Goal: Information Seeking & Learning: Learn about a topic

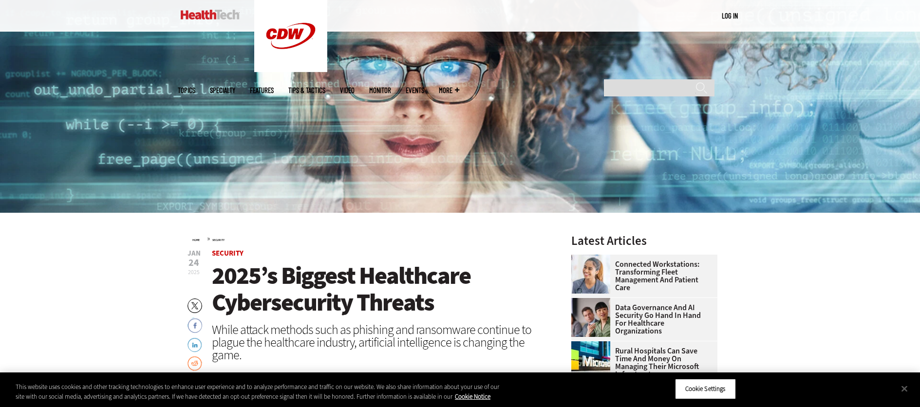
scroll to position [94, 0]
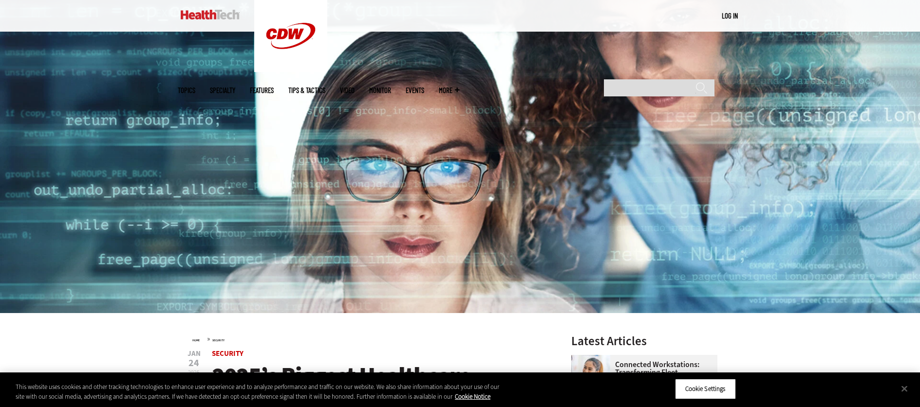
click at [325, 87] on link "Tips & Tactics" at bounding box center [306, 90] width 37 height 7
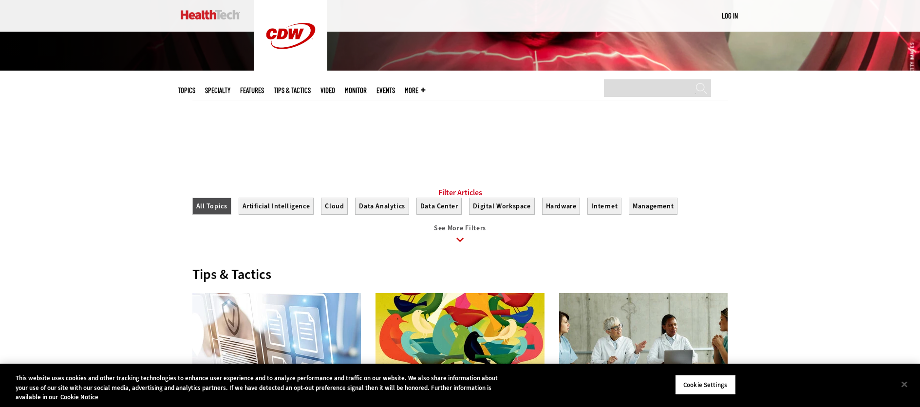
scroll to position [1401, 0]
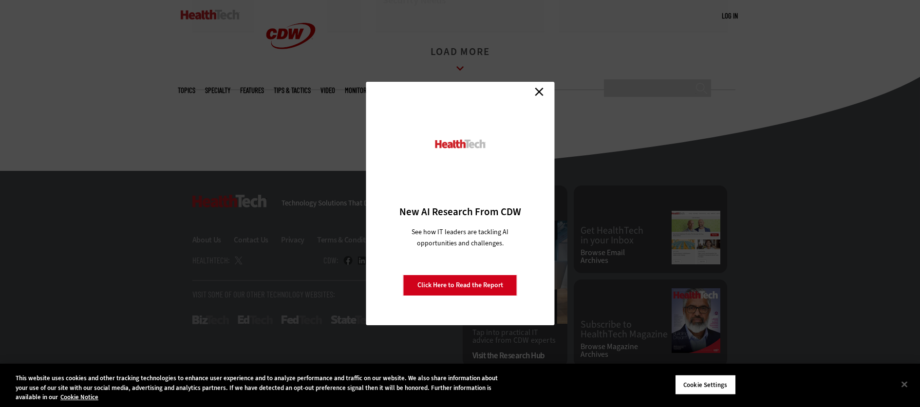
click at [541, 90] on link "Close" at bounding box center [539, 91] width 15 height 15
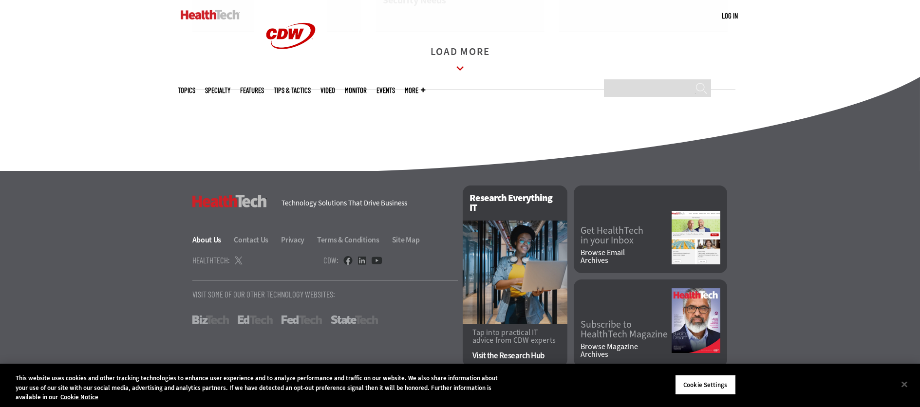
click at [207, 240] on link "About Us" at bounding box center [212, 240] width 40 height 10
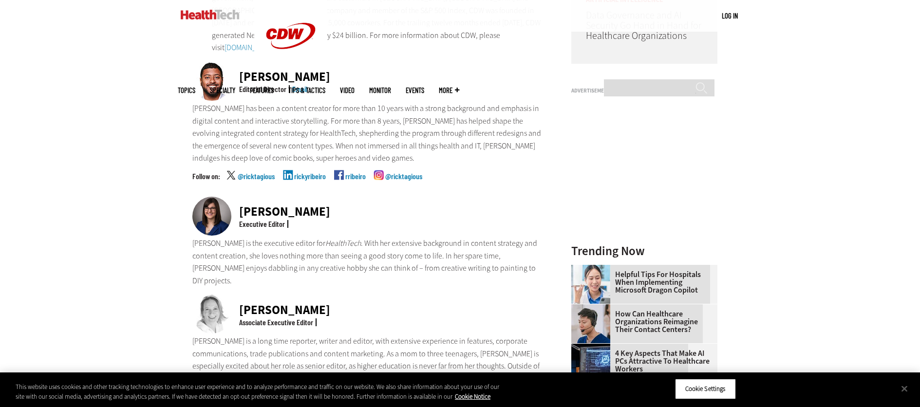
scroll to position [355, 0]
